Goal: Task Accomplishment & Management: Use online tool/utility

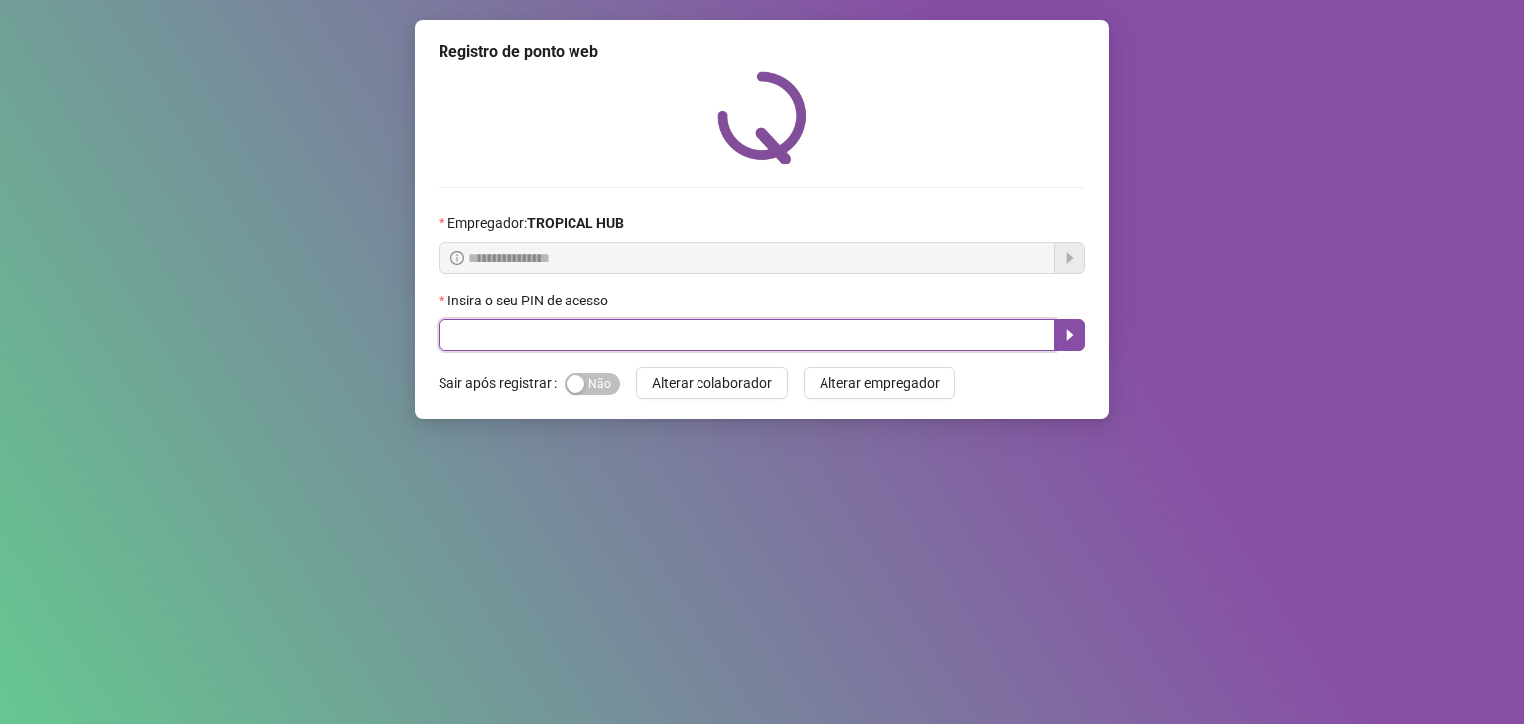
click at [673, 333] on input "text" at bounding box center [747, 335] width 616 height 32
type input "*****"
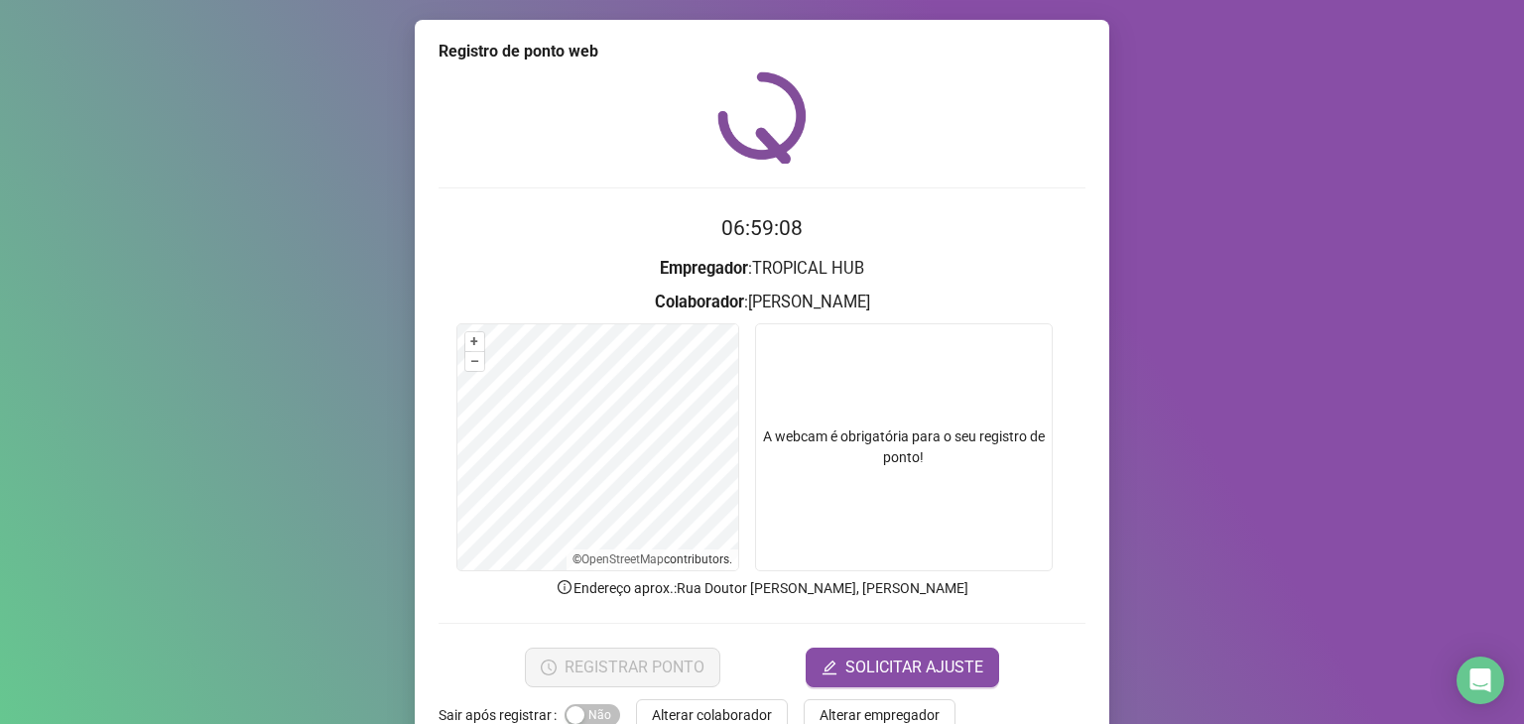
scroll to position [49, 0]
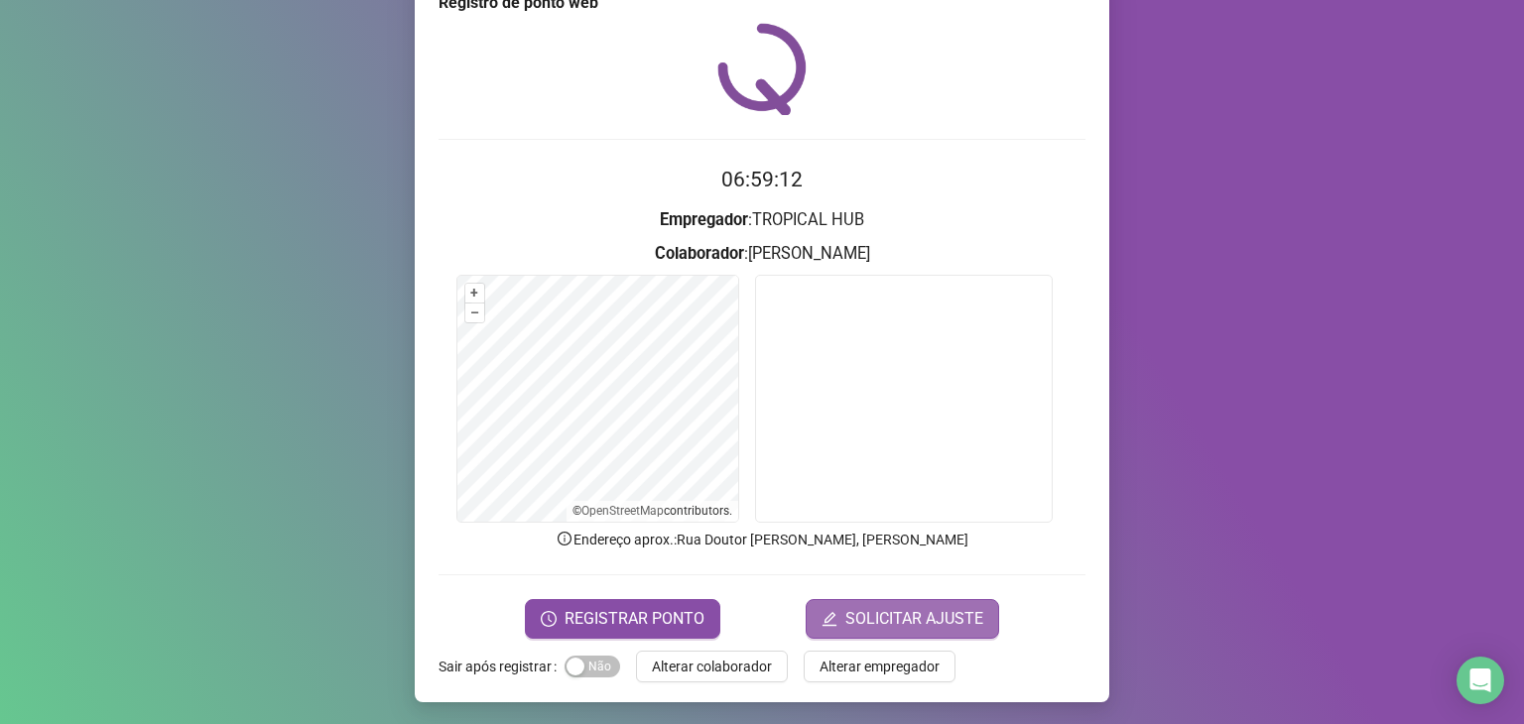
click at [893, 622] on span "SOLICITAR AJUSTE" at bounding box center [914, 619] width 138 height 24
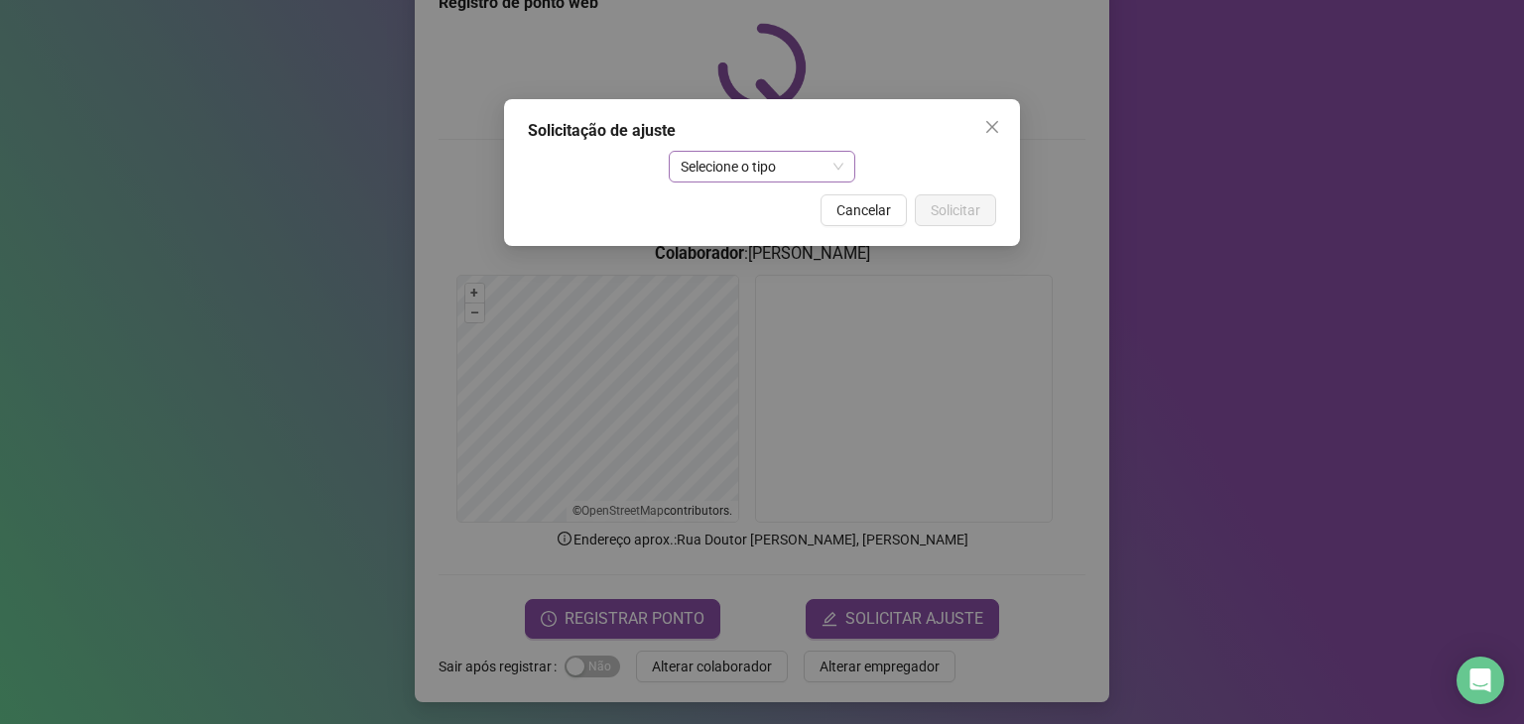
click at [795, 166] on span "Selecione o tipo" at bounding box center [763, 167] width 164 height 30
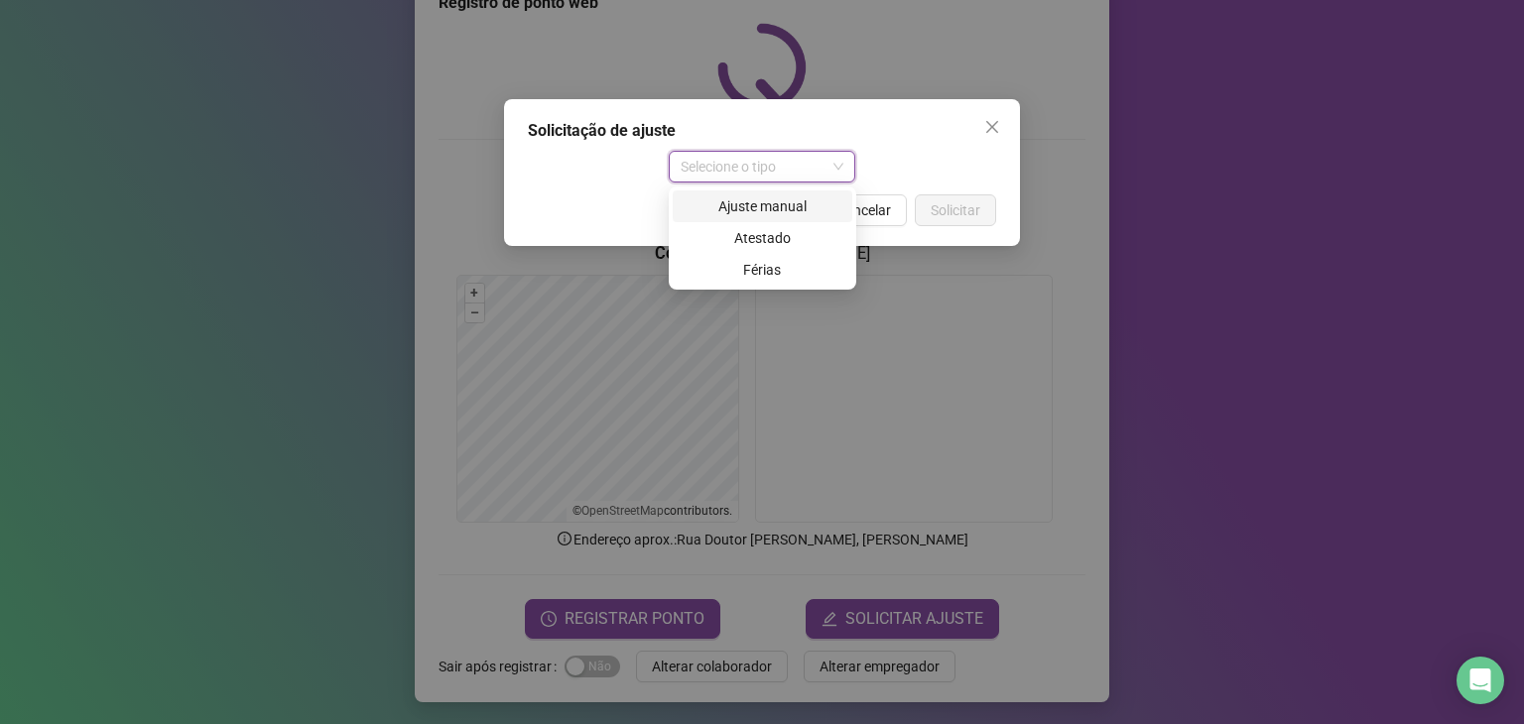
click at [794, 205] on div "Ajuste manual" at bounding box center [763, 206] width 156 height 22
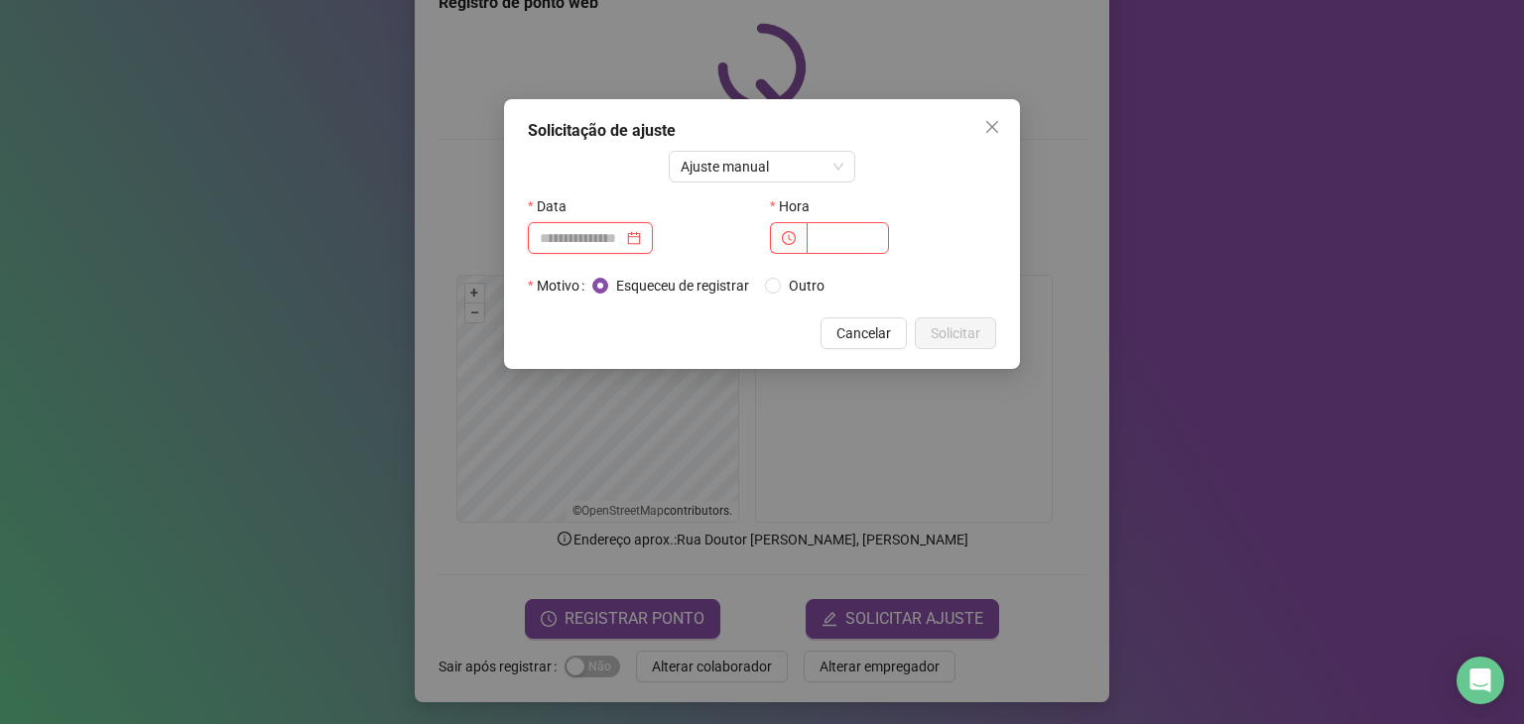
click at [582, 236] on input at bounding box center [581, 238] width 83 height 22
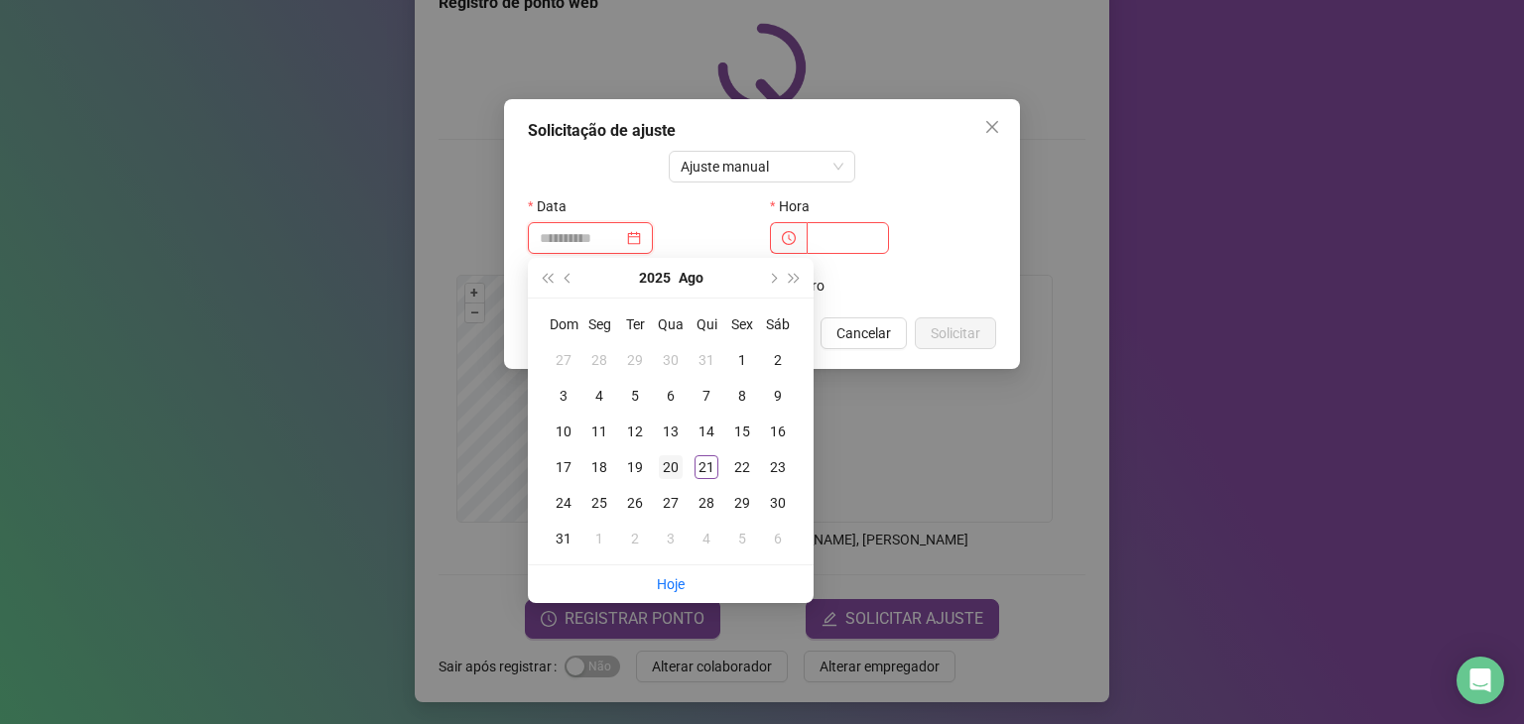
type input "**********"
click at [674, 466] on div "20" at bounding box center [671, 467] width 24 height 24
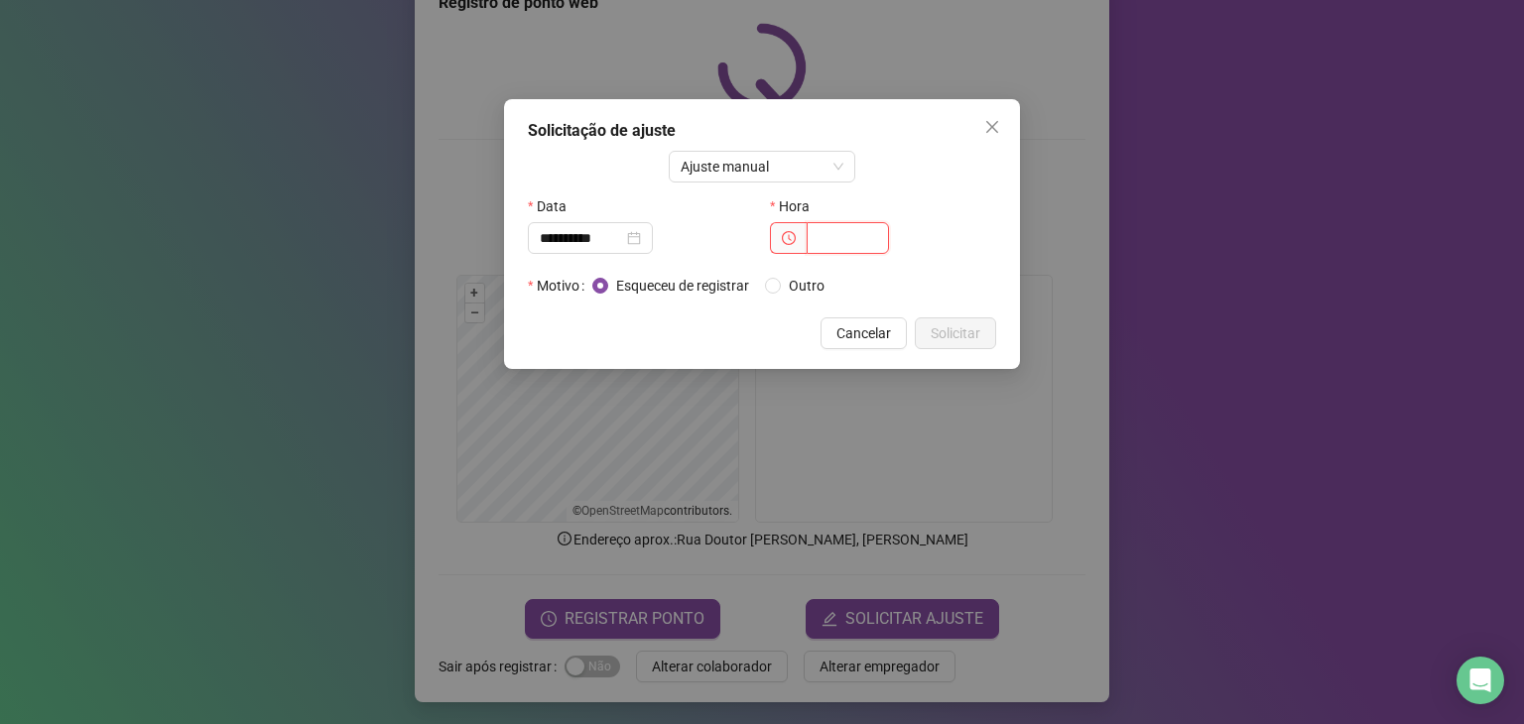
click at [828, 233] on input "text" at bounding box center [848, 238] width 82 height 32
type input "*****"
click at [965, 337] on span "Solicitar" at bounding box center [956, 333] width 50 height 22
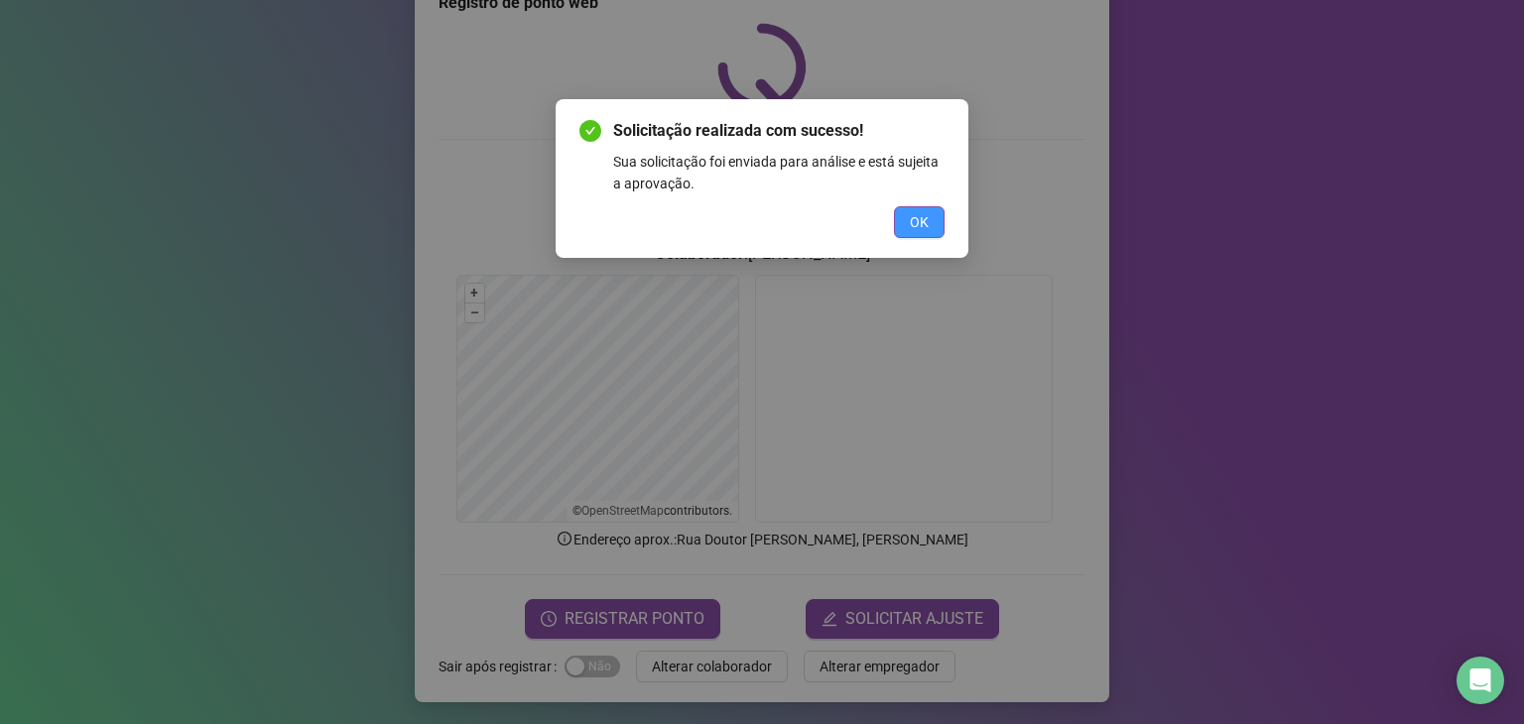
click at [925, 234] on button "OK" at bounding box center [919, 222] width 51 height 32
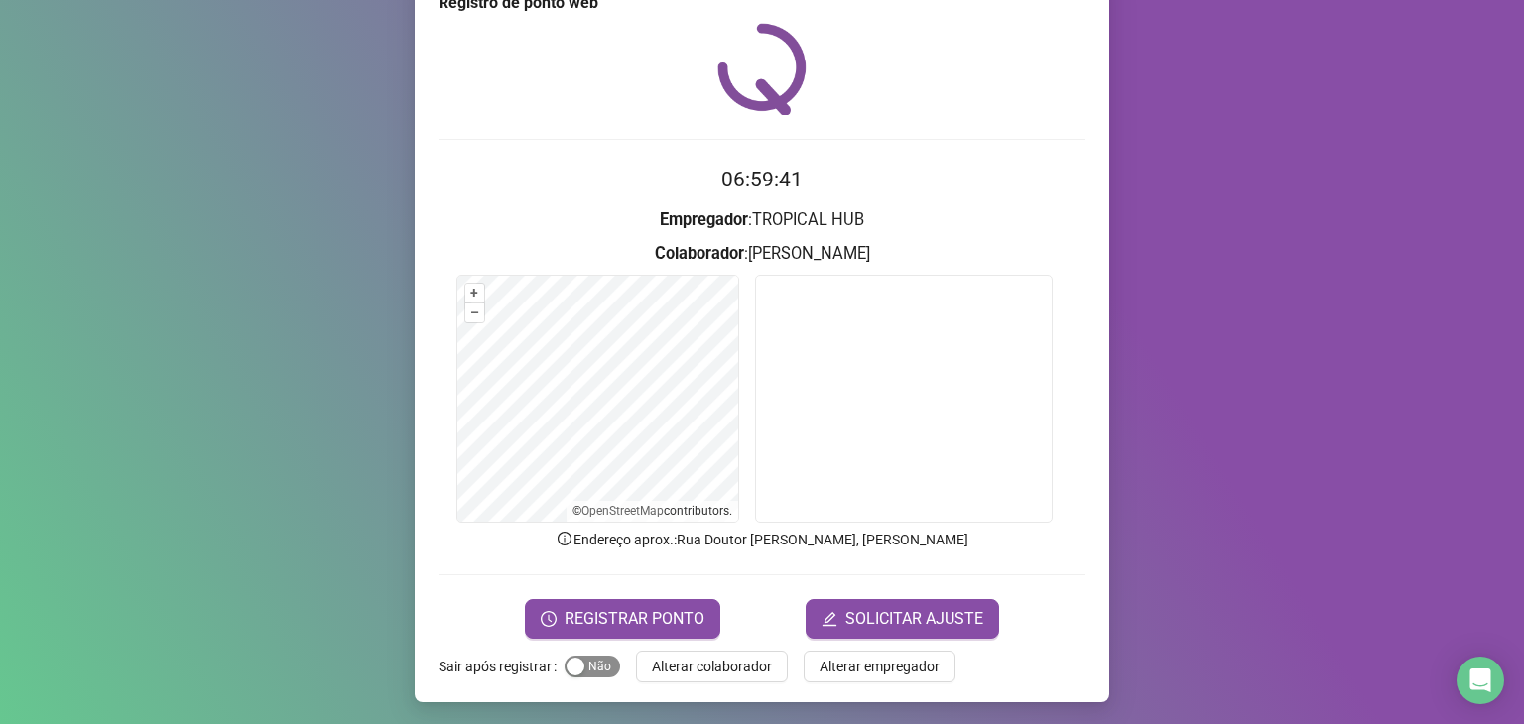
click at [573, 668] on div "button" at bounding box center [575, 667] width 18 height 18
click at [595, 611] on span "REGISTRAR PONTO" at bounding box center [635, 619] width 140 height 24
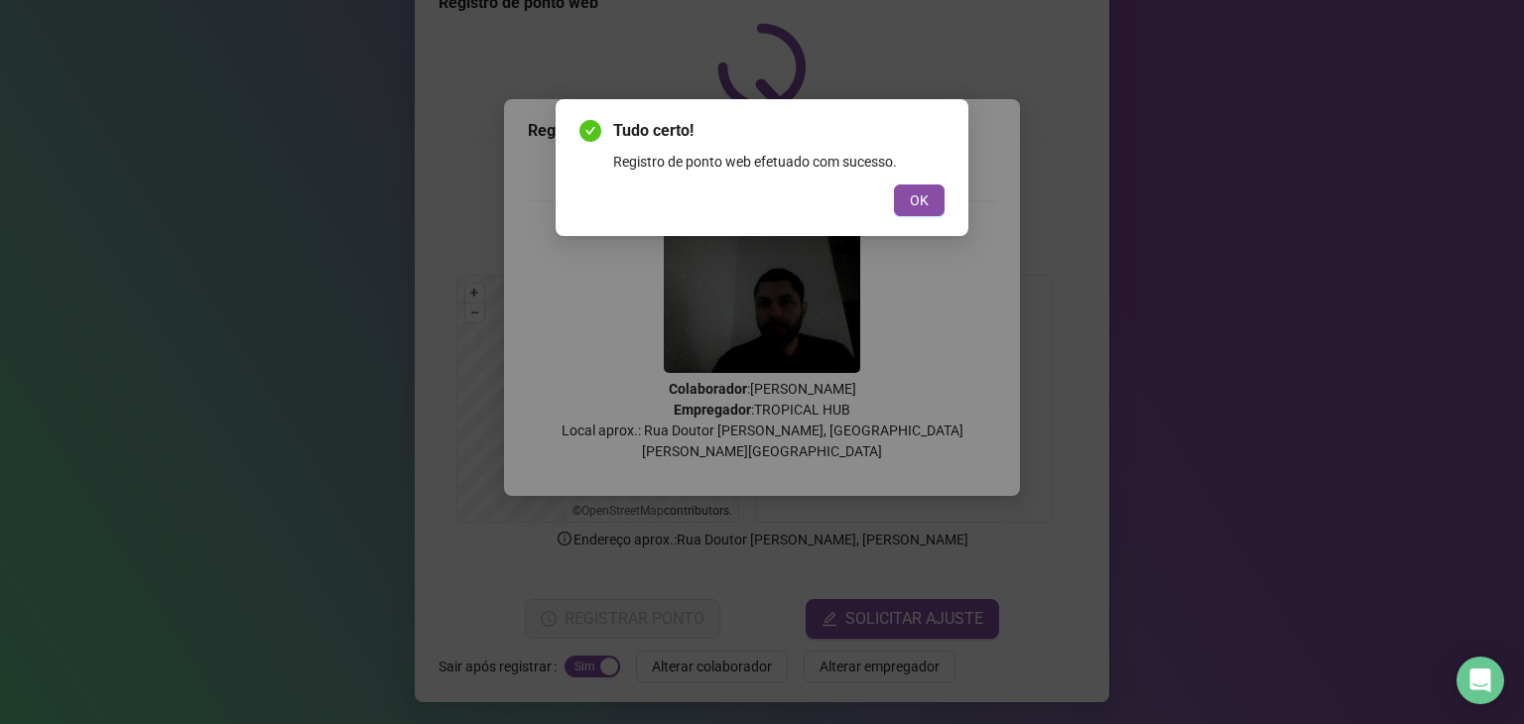
drag, startPoint x: 917, startPoint y: 202, endPoint x: 926, endPoint y: 196, distance: 10.7
click at [917, 203] on span "OK" at bounding box center [919, 200] width 19 height 22
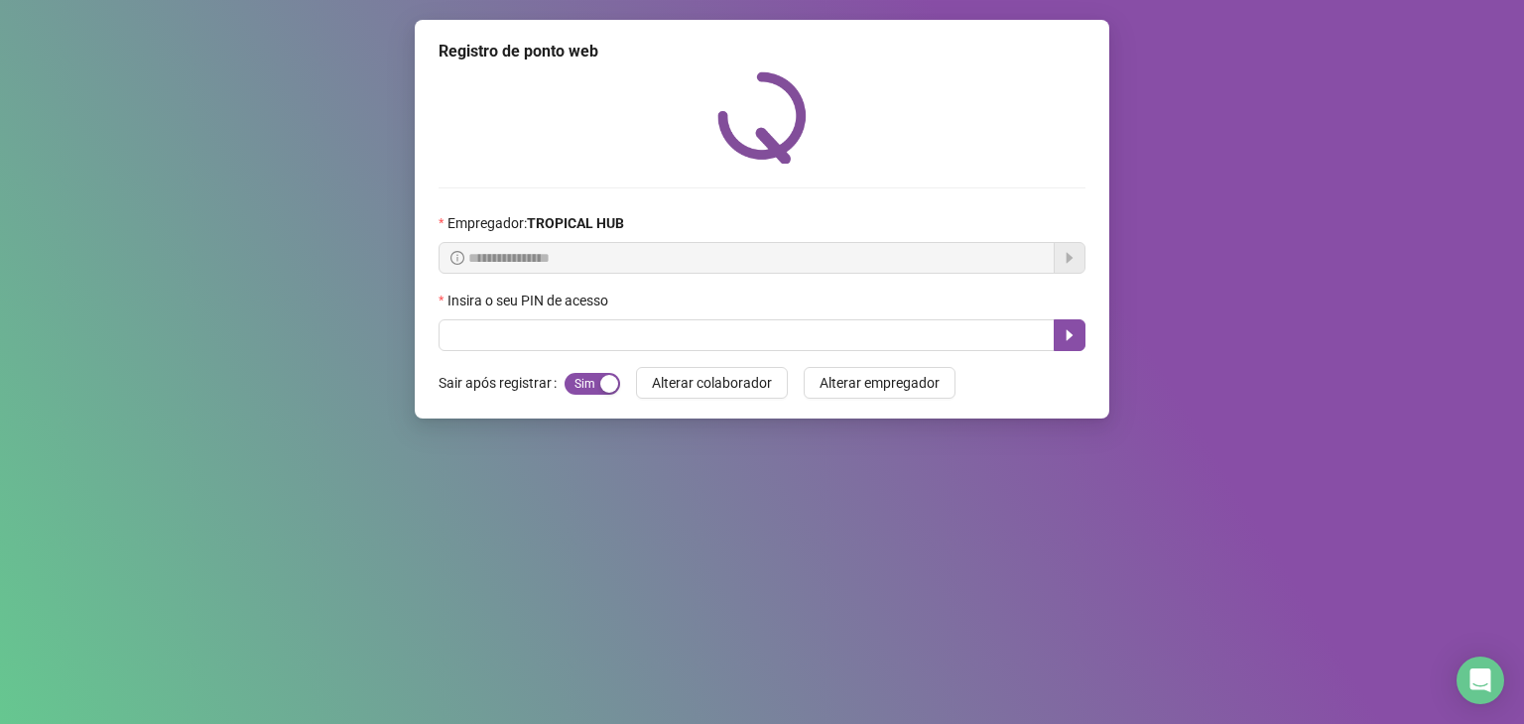
scroll to position [0, 0]
